Goal: Task Accomplishment & Management: Manage account settings

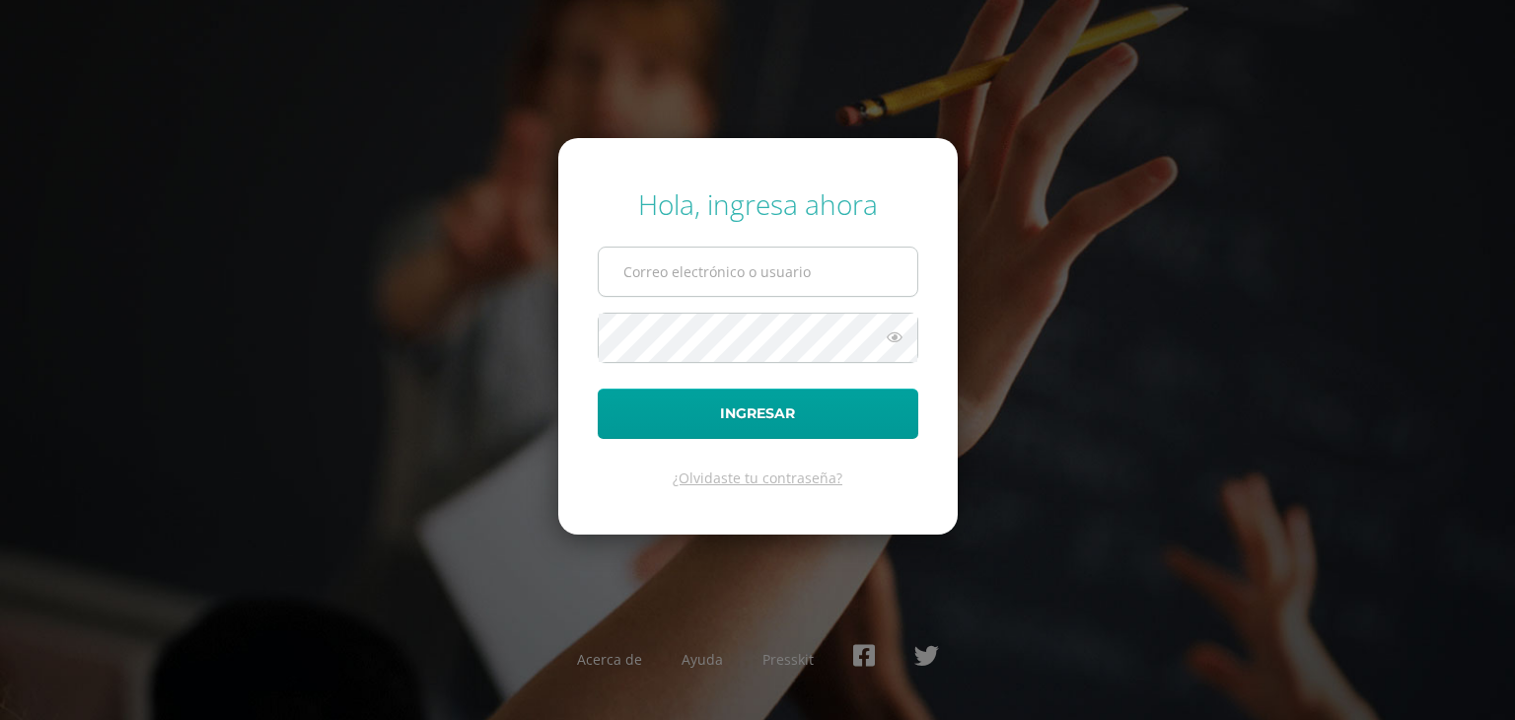
type input "[EMAIL_ADDRESS][DOMAIN_NAME]"
click at [790, 276] on input "[EMAIL_ADDRESS][DOMAIN_NAME]" at bounding box center [758, 272] width 319 height 48
click at [894, 339] on icon at bounding box center [895, 338] width 26 height 24
click at [894, 339] on icon at bounding box center [894, 338] width 28 height 24
click at [894, 339] on icon at bounding box center [895, 338] width 26 height 24
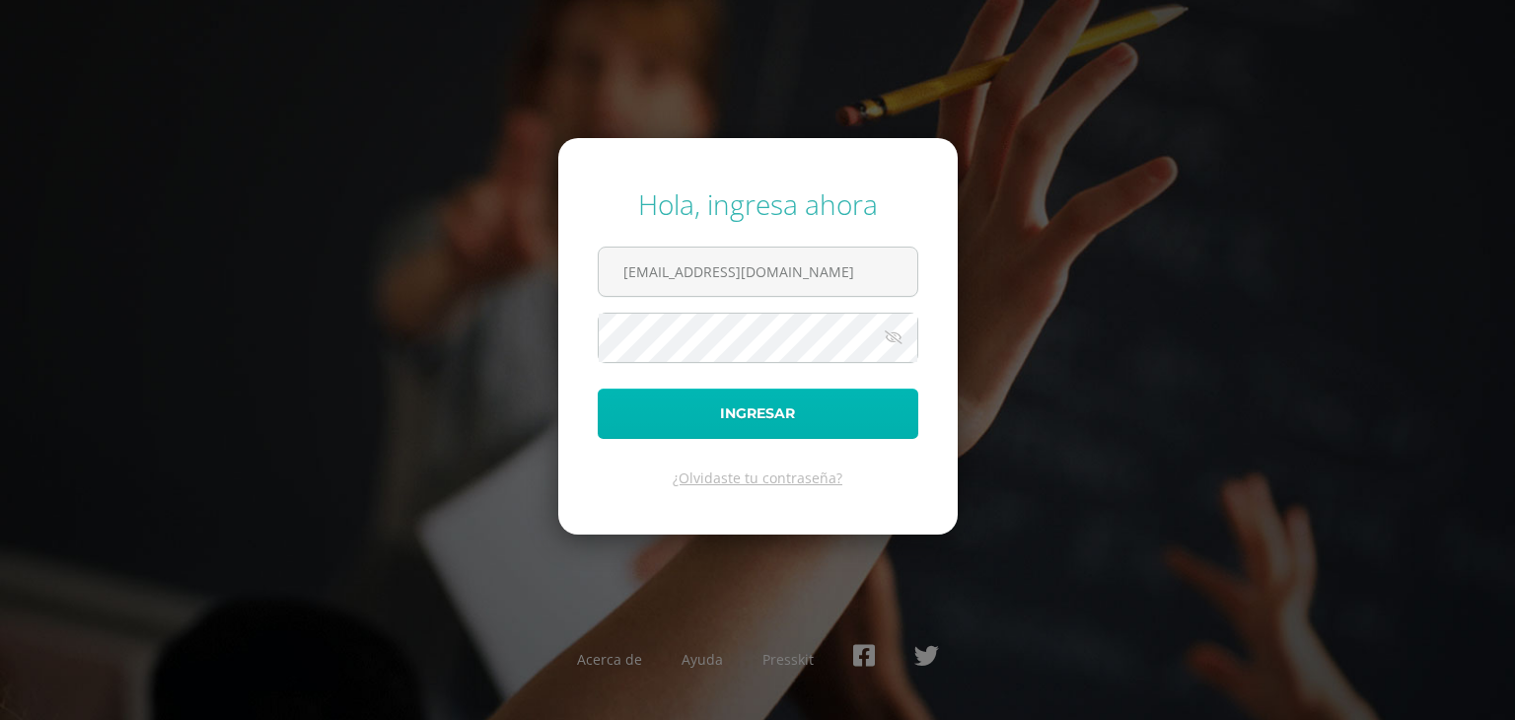
click at [782, 411] on button "Ingresar" at bounding box center [758, 414] width 321 height 50
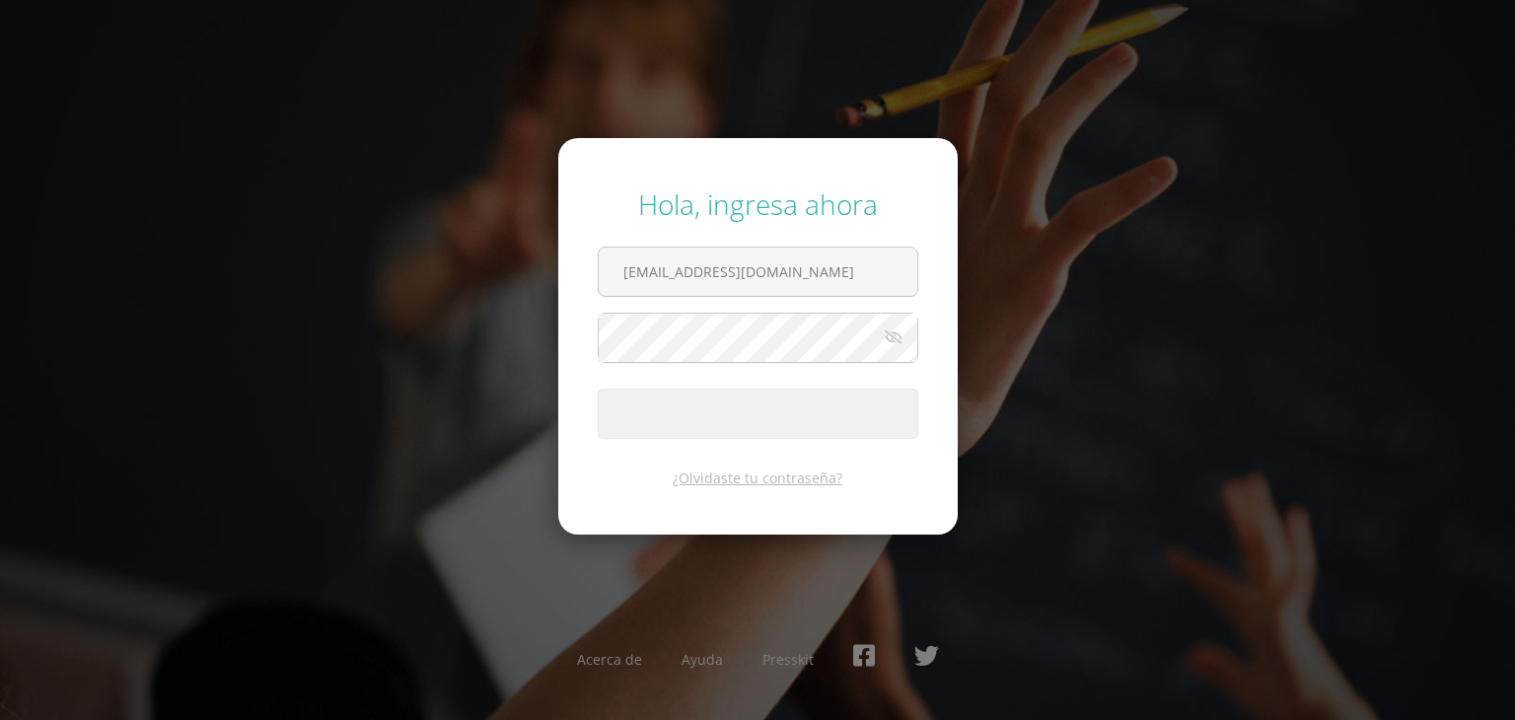
click at [782, 411] on button "Ingresar" at bounding box center [758, 414] width 321 height 50
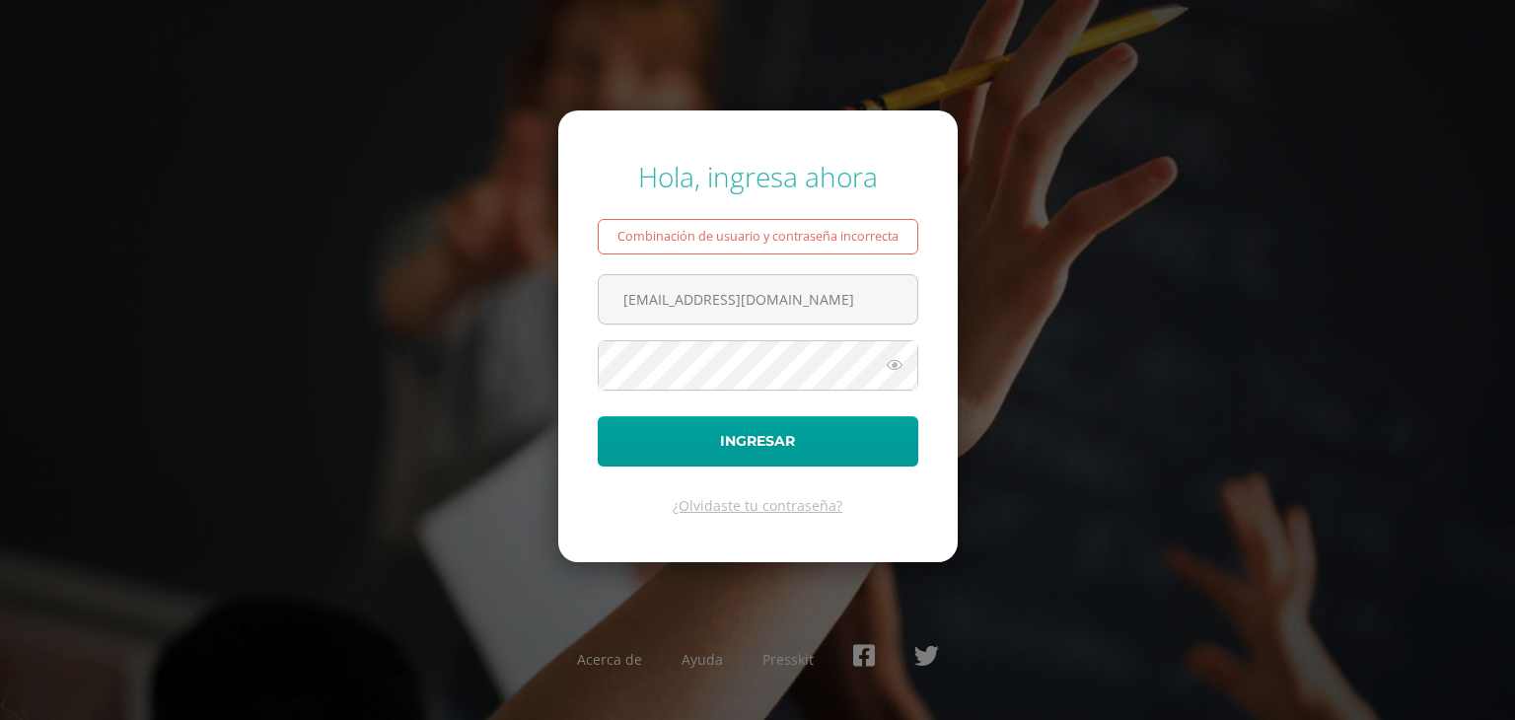
click at [891, 362] on icon at bounding box center [895, 365] width 26 height 24
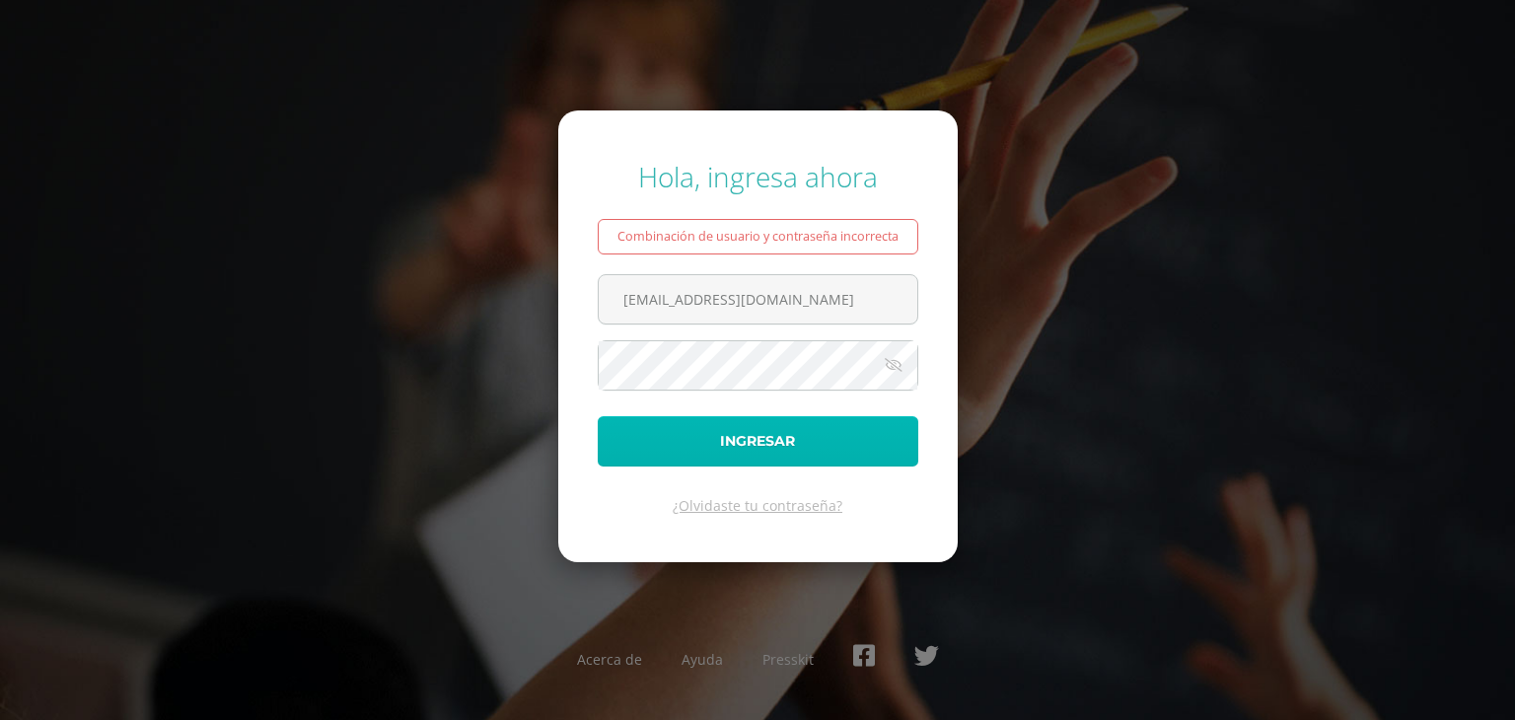
click at [809, 425] on button "Ingresar" at bounding box center [758, 441] width 321 height 50
click at [832, 436] on button "Ingresar" at bounding box center [758, 441] width 321 height 50
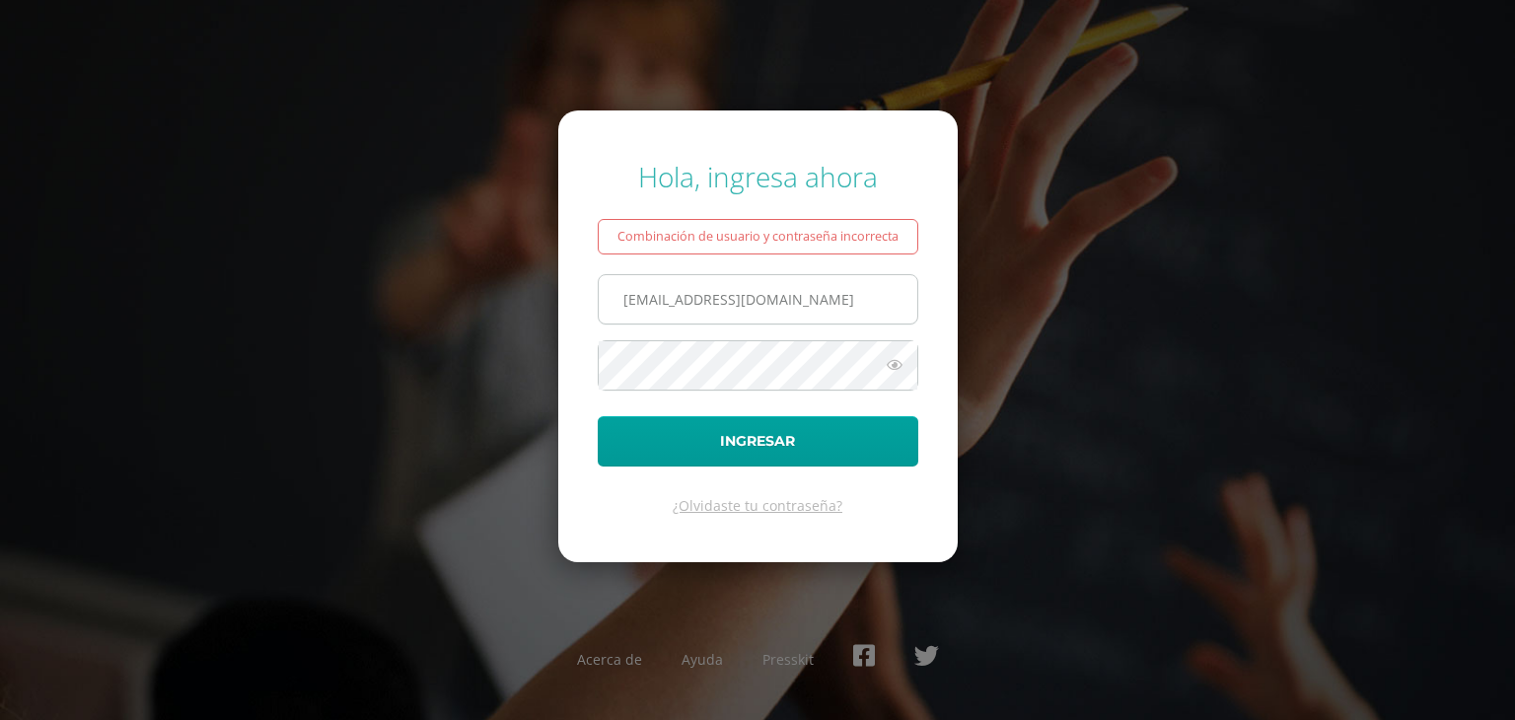
click at [862, 302] on input "[EMAIL_ADDRESS][DOMAIN_NAME]" at bounding box center [758, 299] width 319 height 48
click at [868, 234] on div "Combinación de usuario y contraseña incorrecta" at bounding box center [758, 237] width 321 height 36
click at [807, 309] on input "[EMAIL_ADDRESS][DOMAIN_NAME]" at bounding box center [758, 299] width 319 height 48
